Goal: Task Accomplishment & Management: Manage account settings

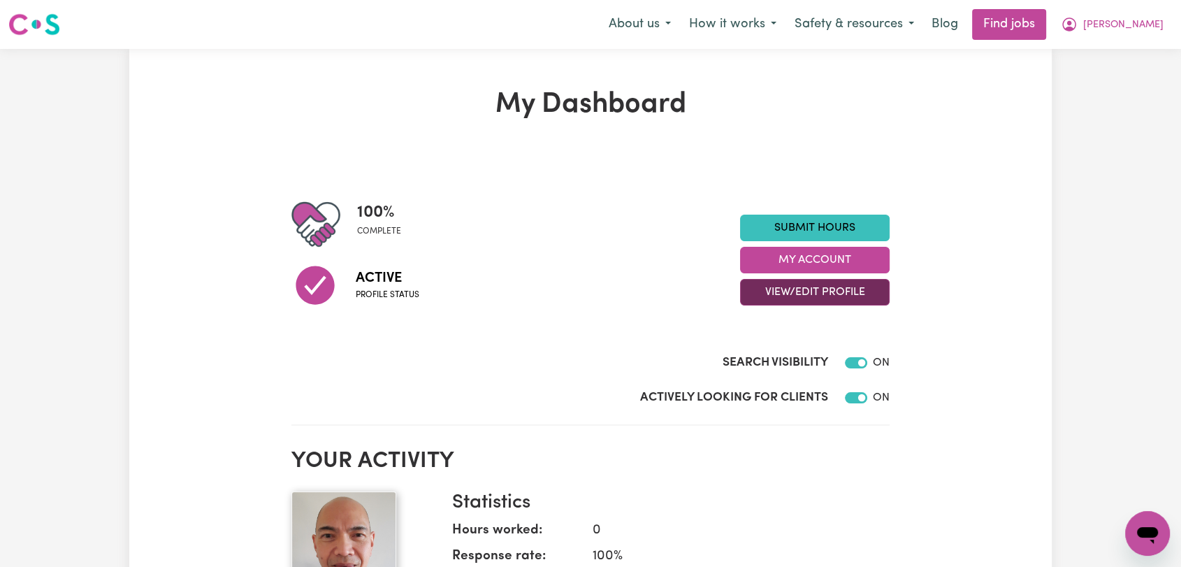
click at [783, 291] on button "View/Edit Profile" at bounding box center [815, 292] width 150 height 27
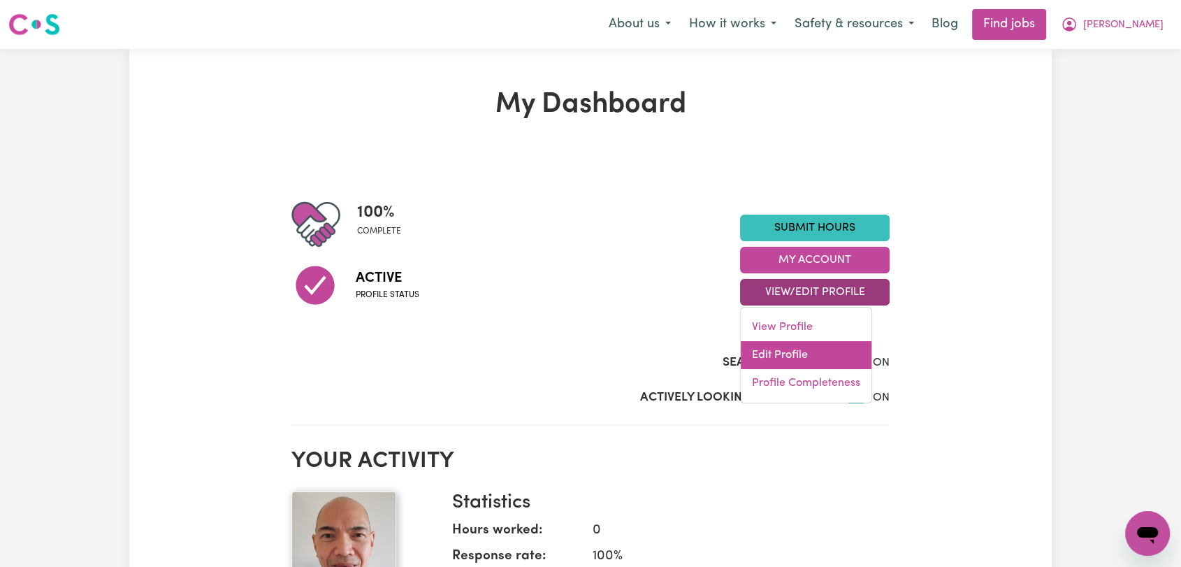
click at [785, 352] on link "Edit Profile" at bounding box center [806, 355] width 131 height 28
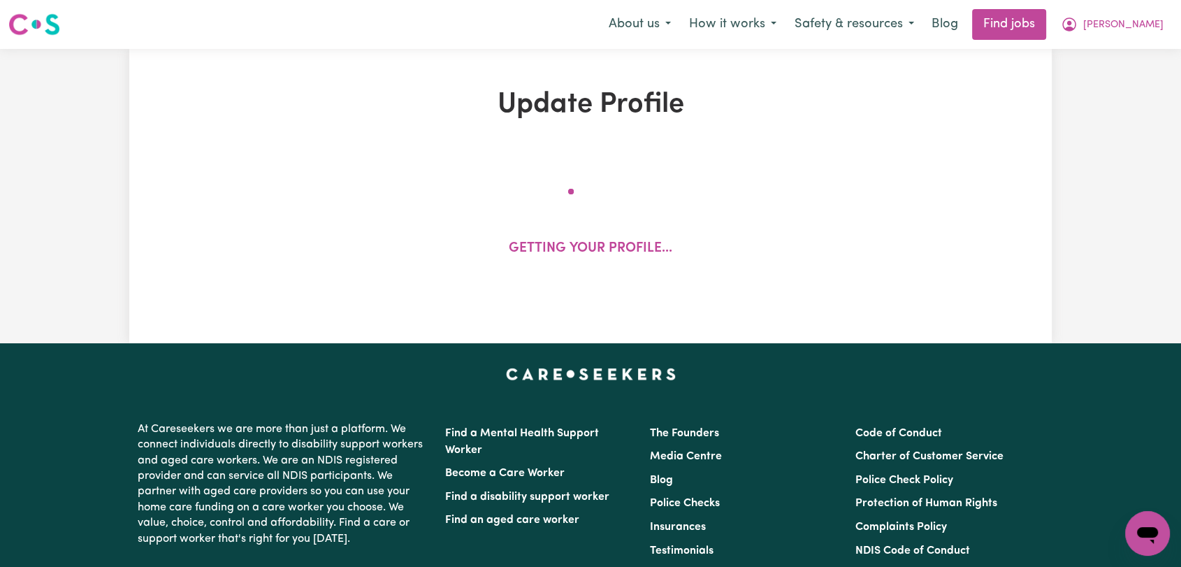
select select "male"
select select "Australian PR"
select select "Studying a healthcare related degree or qualification"
select select "37"
select select "38"
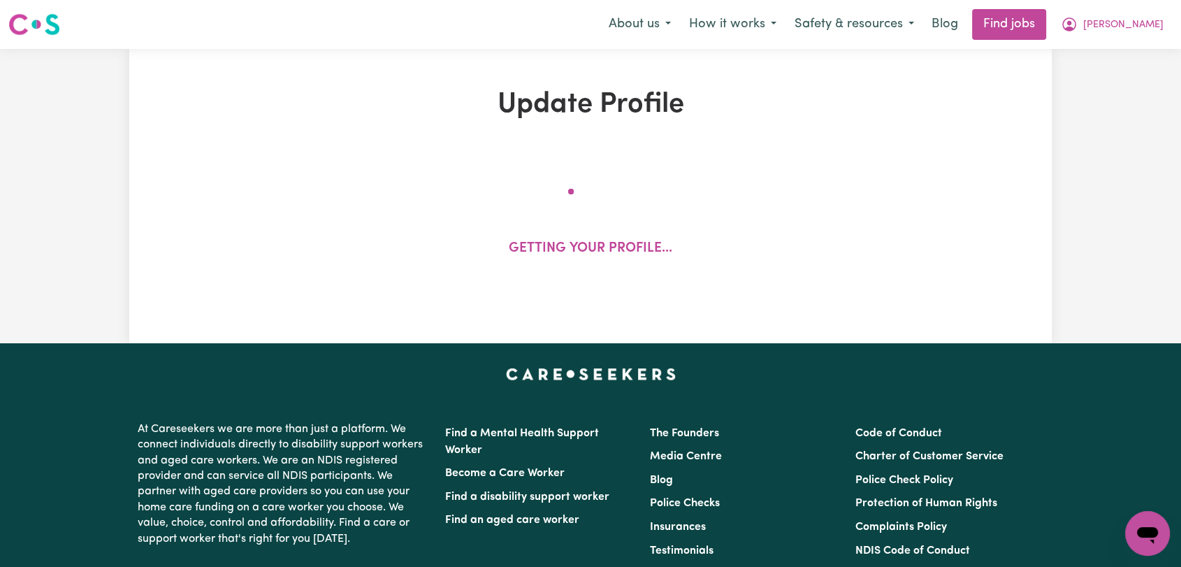
select select "40"
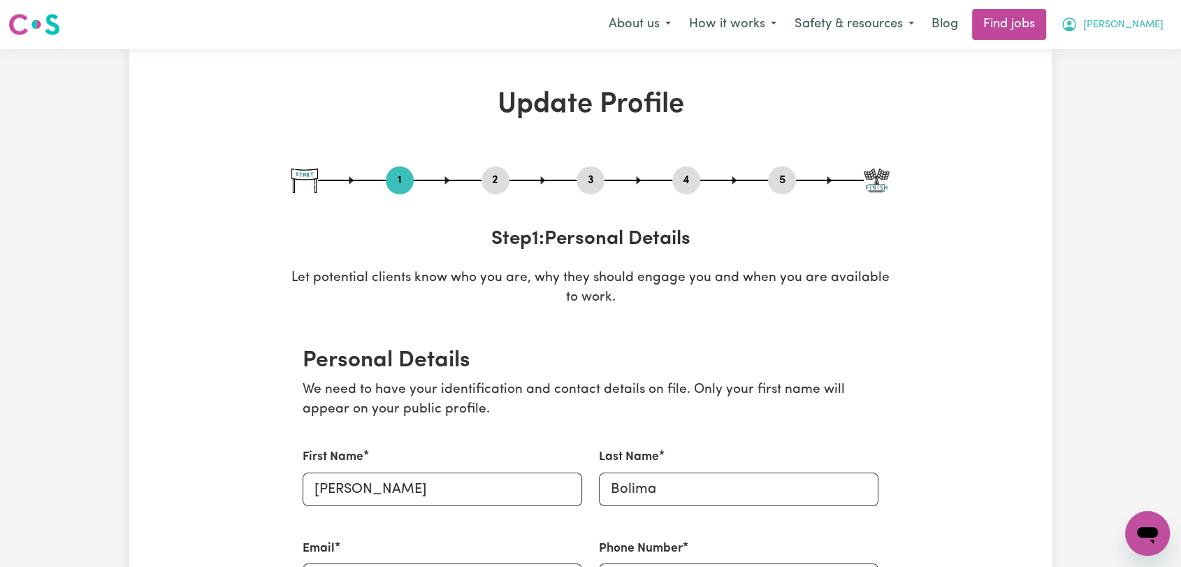
click at [1152, 23] on span "[PERSON_NAME]" at bounding box center [1123, 24] width 80 height 15
click at [1083, 53] on link "My Account" at bounding box center [1116, 54] width 110 height 27
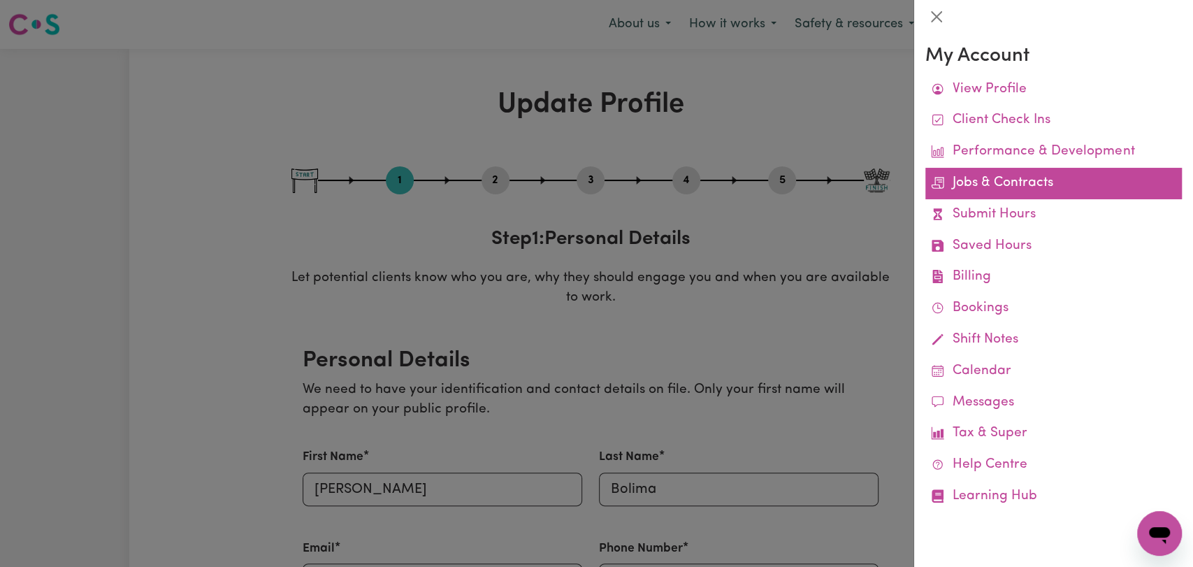
click at [998, 184] on link "Jobs & Contracts" at bounding box center [1053, 183] width 256 height 31
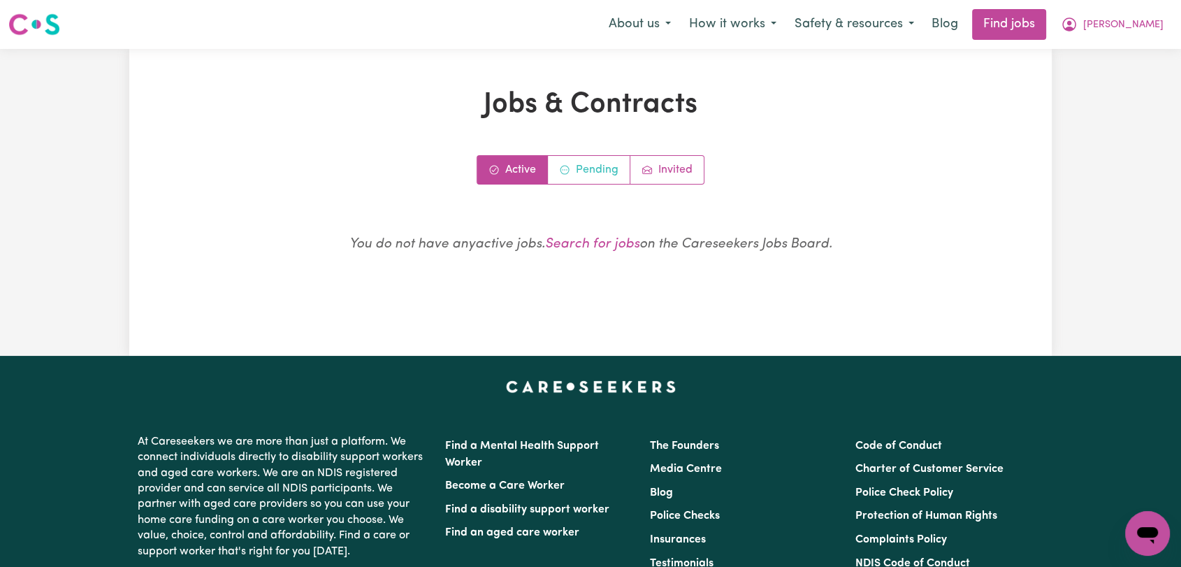
click at [576, 169] on link "Pending" at bounding box center [589, 170] width 82 height 28
click at [667, 166] on link "Invited" at bounding box center [666, 170] width 73 height 28
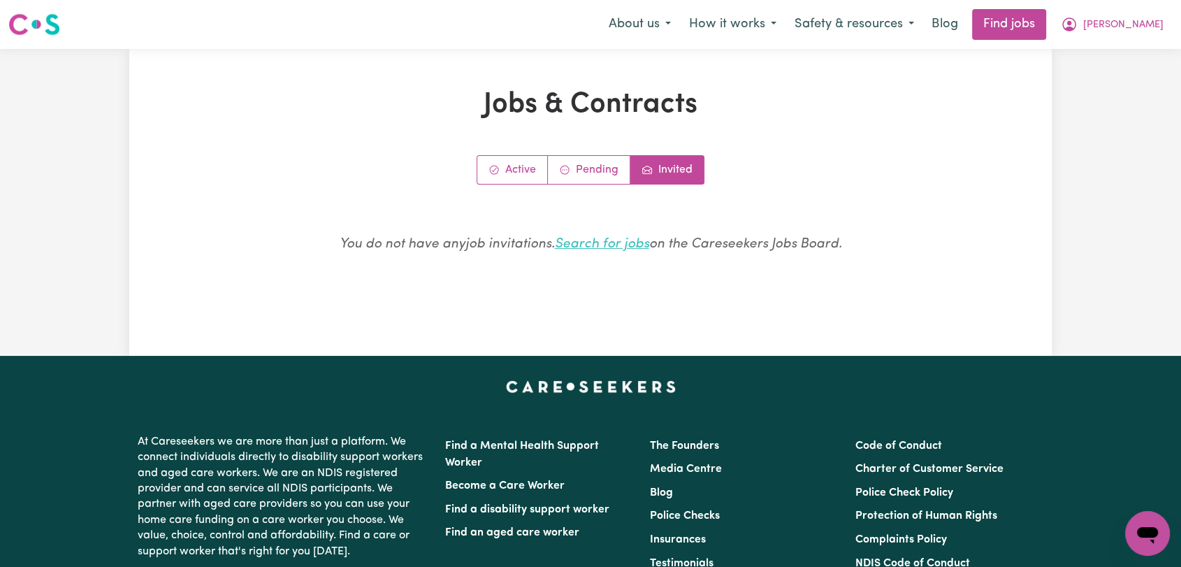
click at [601, 242] on link "Search for jobs" at bounding box center [602, 244] width 94 height 13
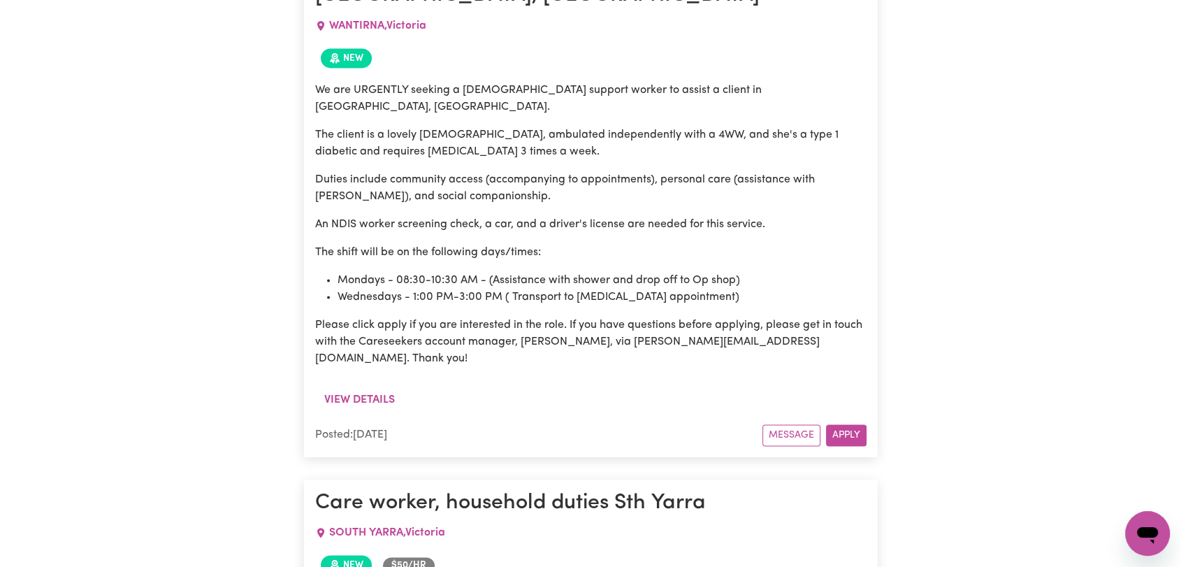
scroll to position [1962, 0]
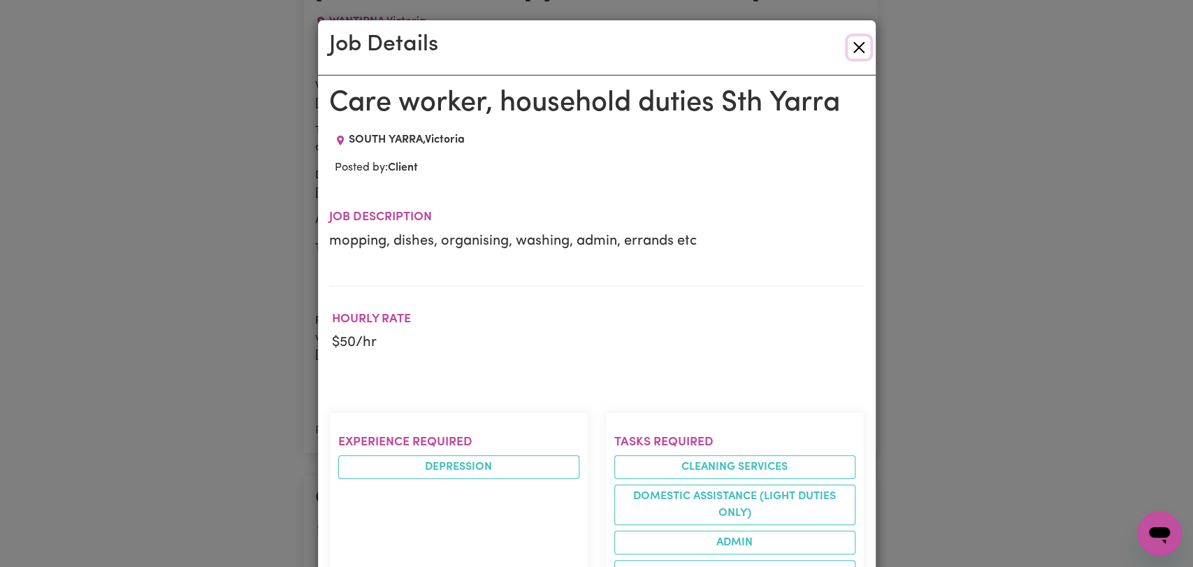
click at [851, 49] on button "Close" at bounding box center [858, 47] width 22 height 22
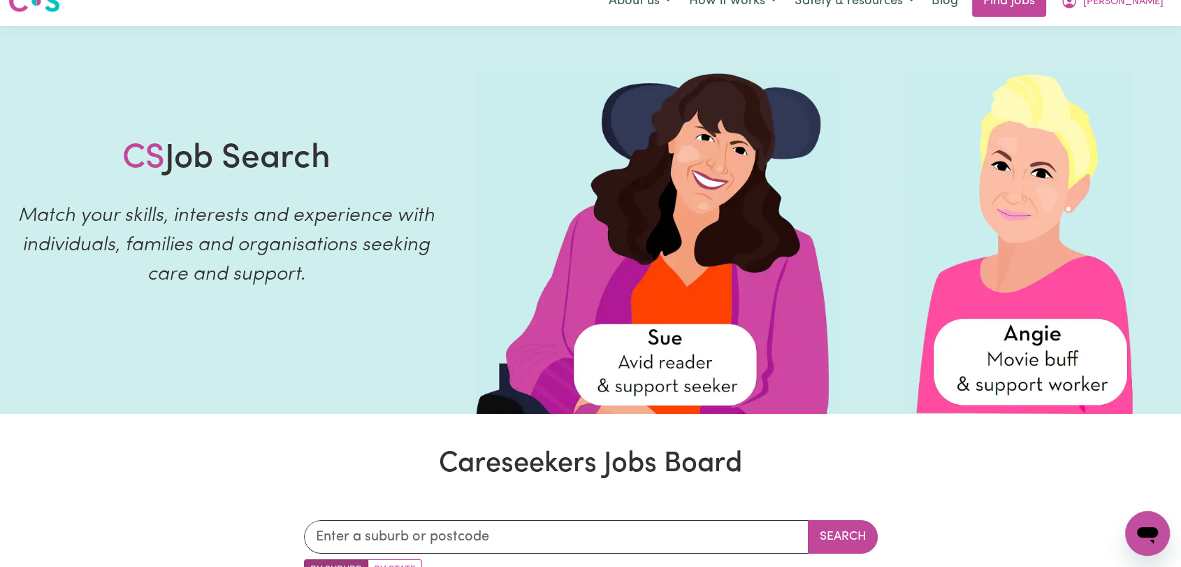
scroll to position [0, 0]
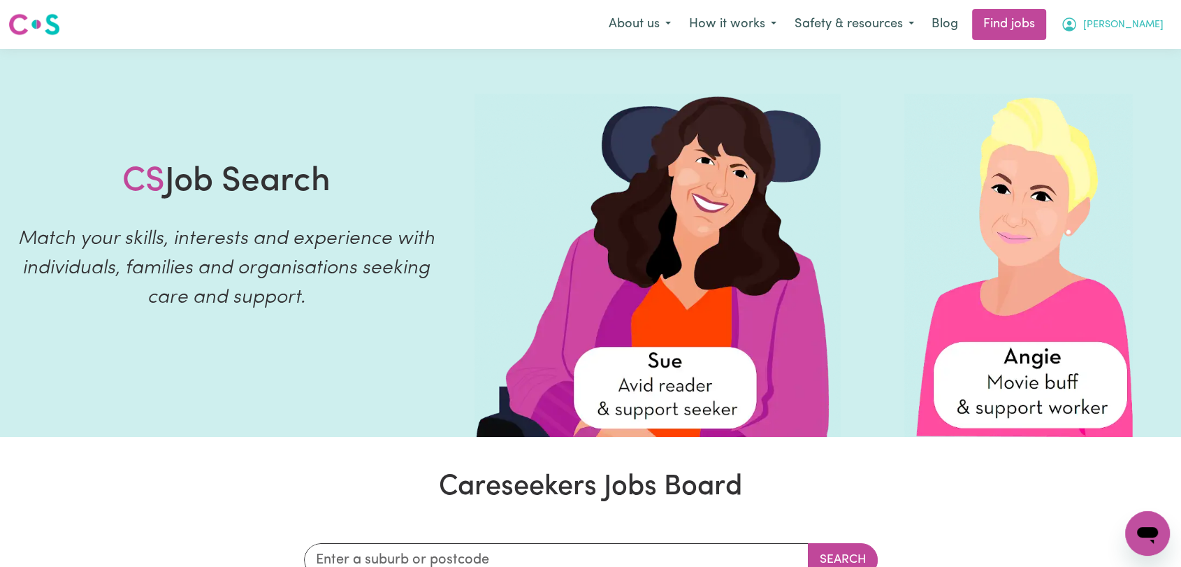
click at [1158, 24] on button "[PERSON_NAME]" at bounding box center [1111, 24] width 121 height 29
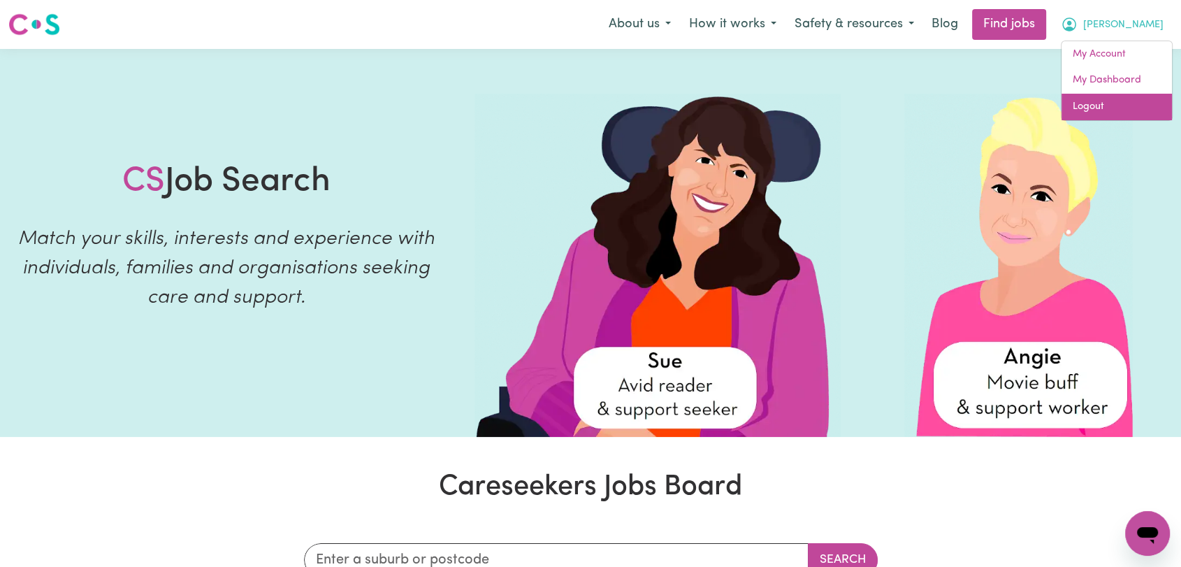
click at [1102, 106] on link "Logout" at bounding box center [1116, 107] width 110 height 27
